Goal: Task Accomplishment & Management: Complete application form

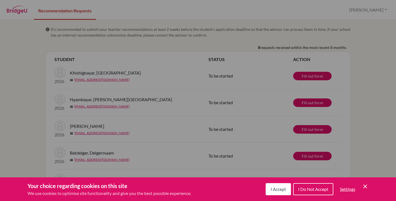
click at [281, 189] on span "I Accept" at bounding box center [277, 188] width 15 height 5
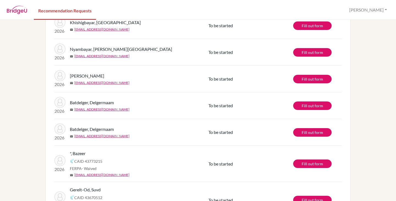
scroll to position [78, 0]
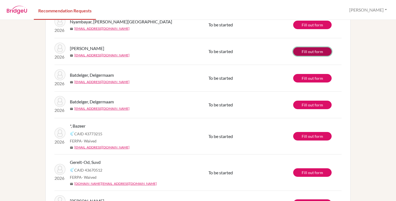
click at [306, 53] on link "Fill out form" at bounding box center [312, 51] width 38 height 9
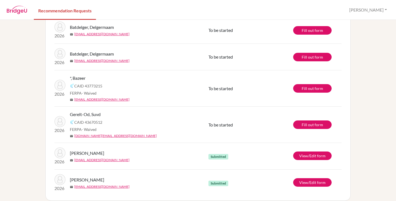
scroll to position [105, 0]
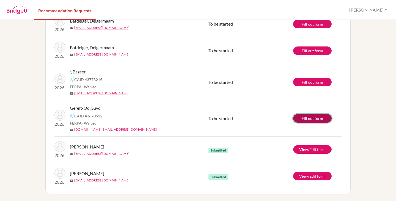
click at [309, 117] on link "Fill out form" at bounding box center [312, 118] width 38 height 9
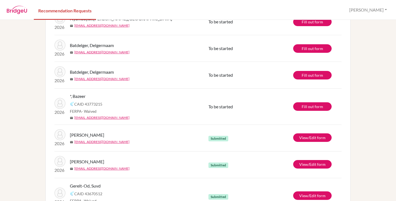
scroll to position [78, 0]
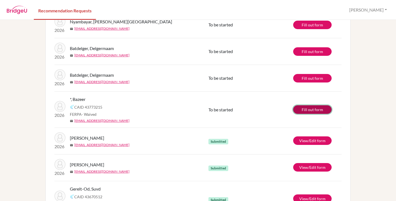
click at [312, 107] on link "Fill out form" at bounding box center [312, 109] width 38 height 9
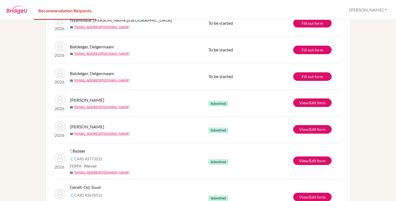
scroll to position [105, 0]
